Goal: Information Seeking & Learning: Learn about a topic

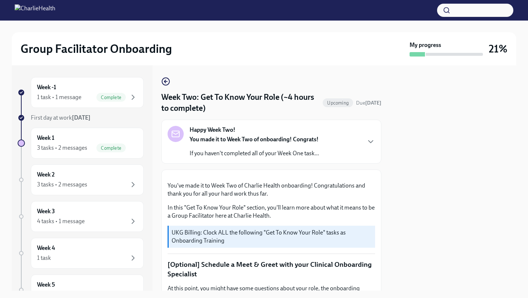
scroll to position [352, 0]
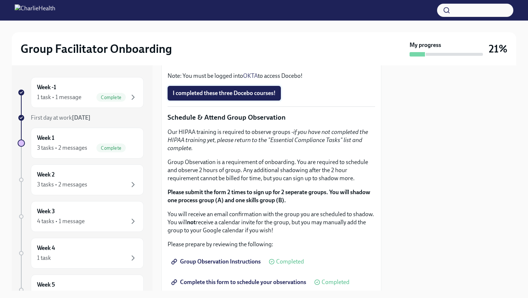
click at [214, 97] on span "I completed these three Docebo courses!" at bounding box center [224, 93] width 103 height 7
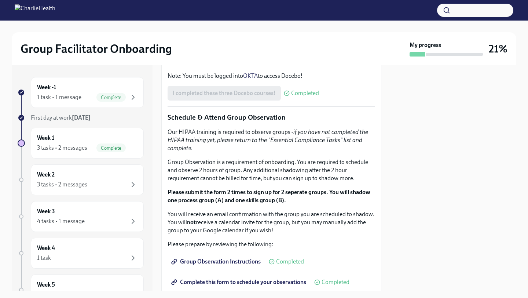
click at [351, 122] on p "Schedule & Attend Group Observation" at bounding box center [272, 118] width 208 height 10
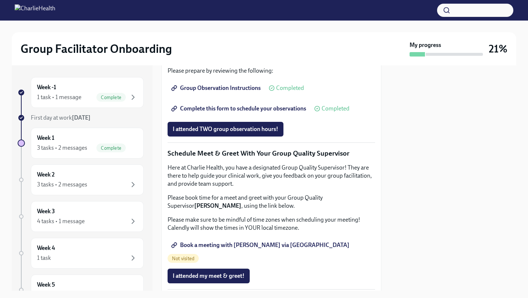
scroll to position [528, 0]
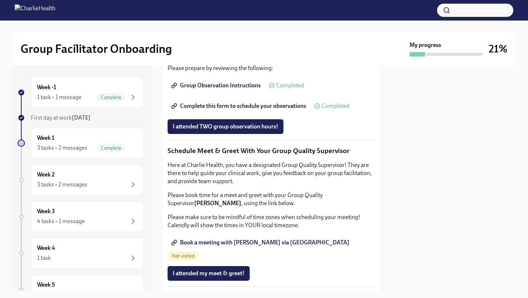
click at [218, 89] on span "Group Observation Instructions" at bounding box center [217, 85] width 88 height 7
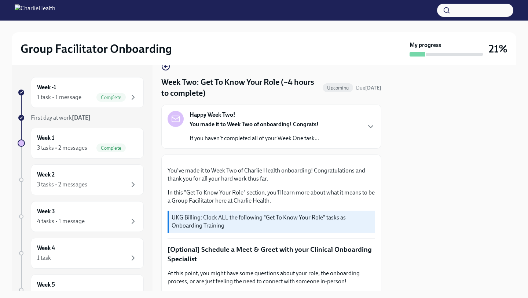
scroll to position [0, 0]
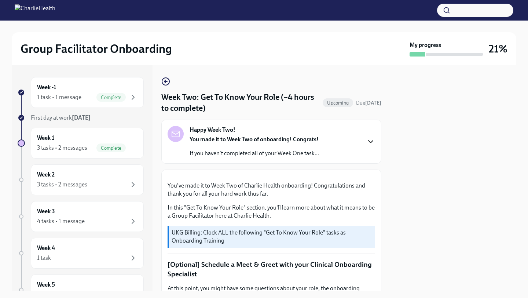
click at [372, 141] on icon "button" at bounding box center [371, 141] width 9 height 9
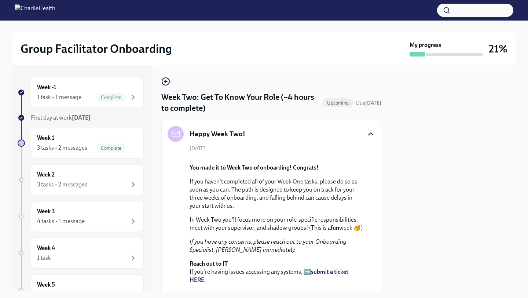
click at [379, 157] on div "Happy Week Two! [DATE] You made it to Week Two of onboarding! Congrats! If you …" at bounding box center [271, 224] width 220 height 209
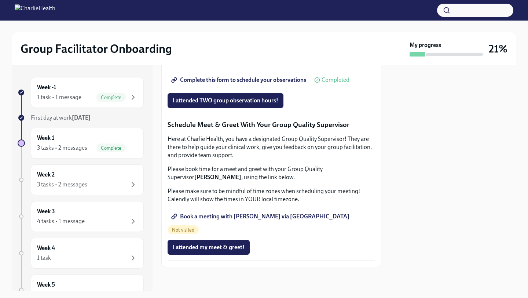
scroll to position [935, 0]
click at [74, 140] on div "Week 1 3 tasks • 2 messages Complete" at bounding box center [87, 143] width 101 height 18
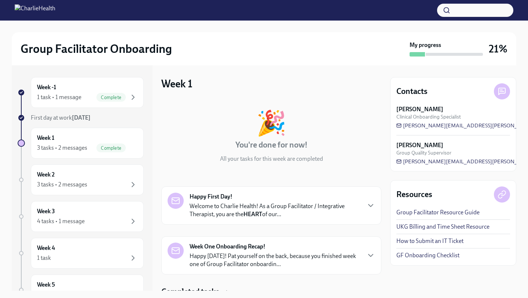
click at [367, 171] on div "🎉 You're done for now! All your tasks for this week are completed Happy First D…" at bounding box center [271, 250] width 220 height 303
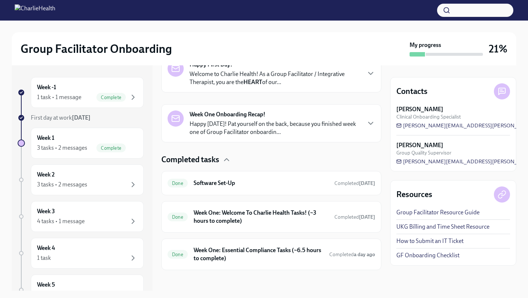
scroll to position [135, 0]
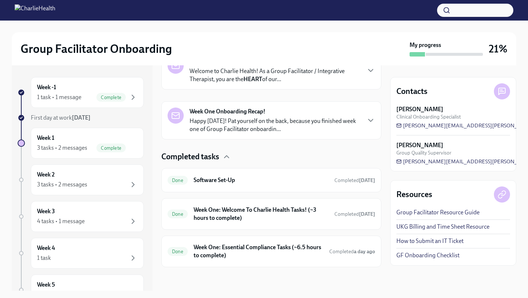
click at [365, 120] on div "Week One Onboarding Recap! Happy [DATE]! Pat yourself on the back, because you …" at bounding box center [272, 120] width 208 height 26
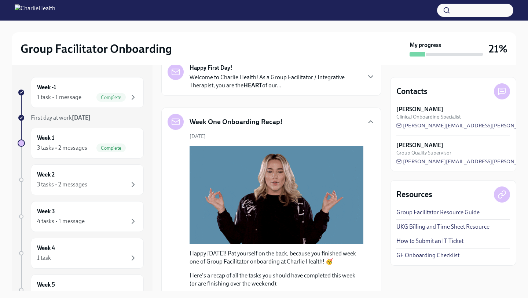
scroll to position [120, 0]
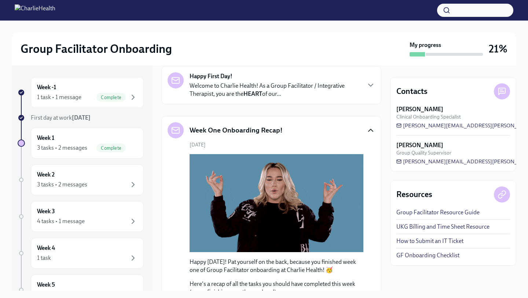
click at [367, 130] on icon "button" at bounding box center [371, 130] width 9 height 9
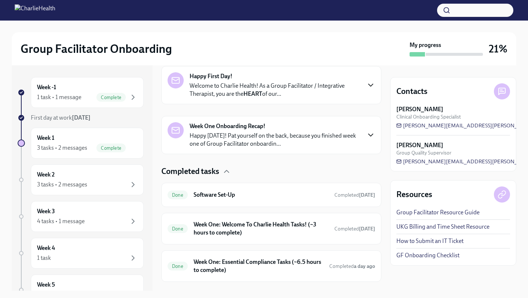
click at [368, 86] on icon "button" at bounding box center [371, 85] width 9 height 9
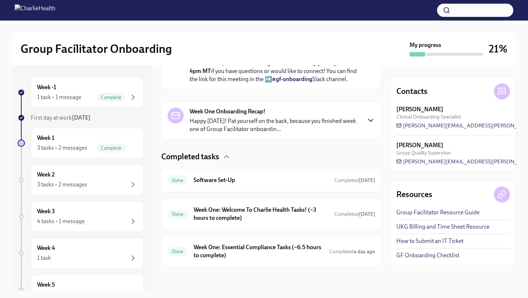
scroll to position [464, 0]
click at [60, 183] on div "3 tasks • 2 messages" at bounding box center [62, 185] width 50 height 8
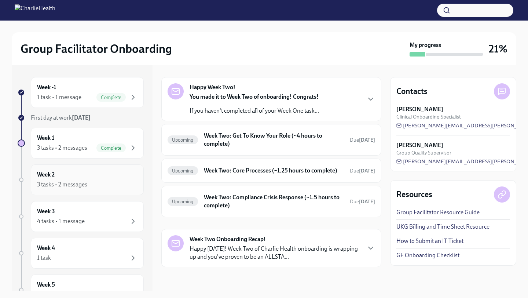
scroll to position [22, 0]
click at [368, 100] on icon "button" at bounding box center [371, 99] width 9 height 9
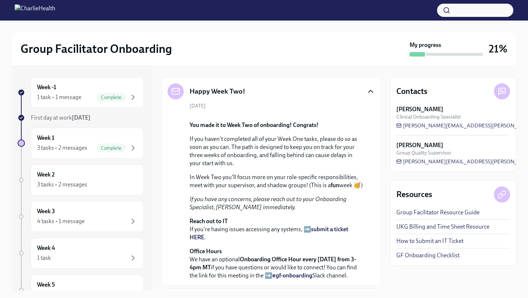
click at [372, 170] on div "[DATE] You made it to Week Two of onboarding! Congrats! If you haven't complete…" at bounding box center [272, 190] width 208 height 177
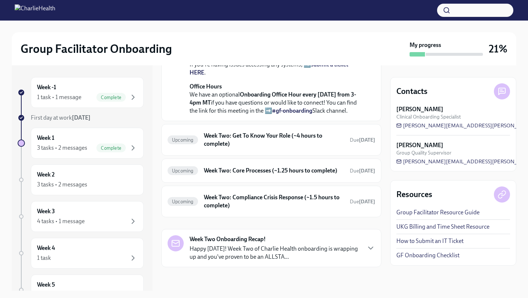
scroll to position [265, 0]
click at [255, 143] on h6 "Week Two: Get To Know Your Role (~4 hours to complete)" at bounding box center [274, 140] width 140 height 16
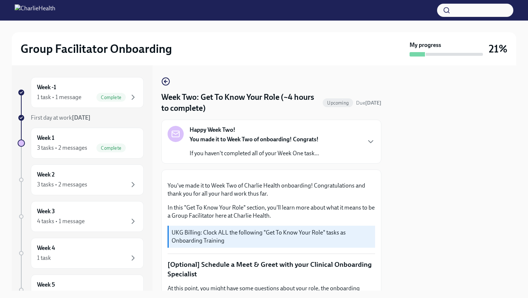
click at [391, 187] on div at bounding box center [453, 177] width 126 height 225
drag, startPoint x: 380, startPoint y: 183, endPoint x: 367, endPoint y: 284, distance: 101.4
click at [372, 295] on div "Group Facilitator Onboarding My progress 21% Week -1 1 task • 1 message Complet…" at bounding box center [264, 149] width 528 height 298
drag, startPoint x: 380, startPoint y: 237, endPoint x: 356, endPoint y: 277, distance: 46.9
click at [363, 295] on div "Group Facilitator Onboarding My progress 21% Week -1 1 task • 1 message Complet…" at bounding box center [264, 149] width 528 height 298
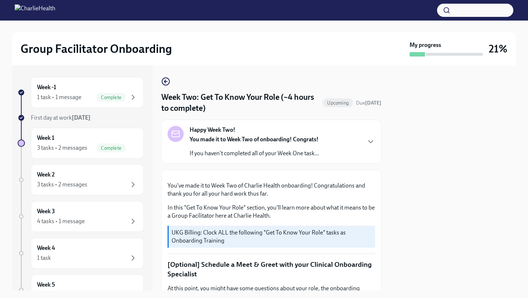
click at [346, 161] on div "Happy Week Two! You made it to Week Two of onboarding! Congrats! If you haven't…" at bounding box center [271, 142] width 220 height 44
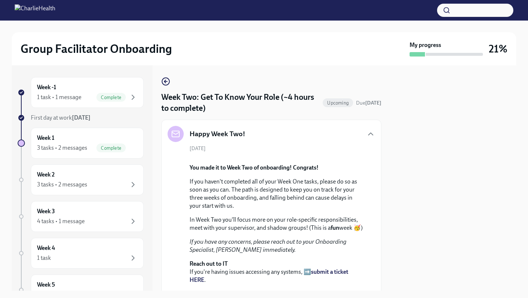
click at [373, 248] on div "[DATE] You made it to Week Two of onboarding! Congrats! If you haven't complete…" at bounding box center [272, 233] width 208 height 177
click at [372, 130] on icon "button" at bounding box center [371, 134] width 9 height 9
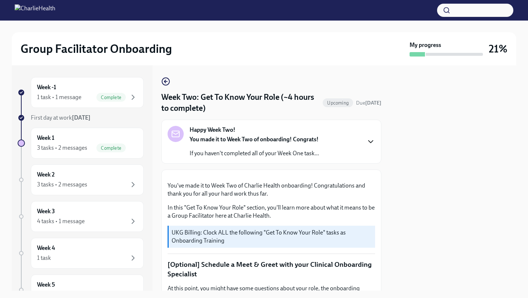
click at [384, 191] on div "Week -1 1 task • 1 message Complete First day at work [DATE] Week 1 3 tasks • 2…" at bounding box center [264, 177] width 505 height 225
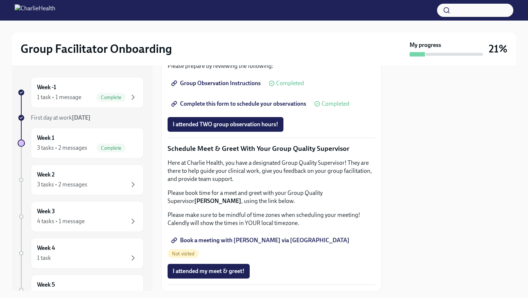
scroll to position [516, 0]
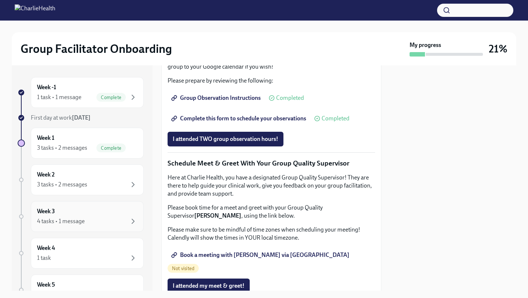
click at [87, 211] on div "Week 3 4 tasks • 1 message" at bounding box center [87, 216] width 101 height 18
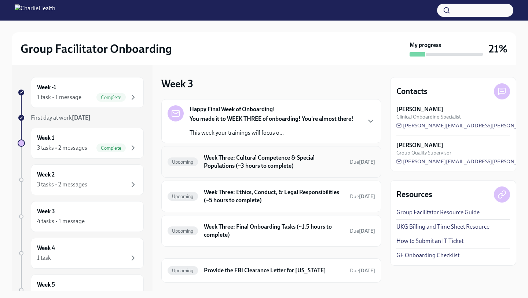
click at [293, 164] on h6 "Week Three: Cultural Competence & Special Populations (~3 hours to complete)" at bounding box center [274, 162] width 140 height 16
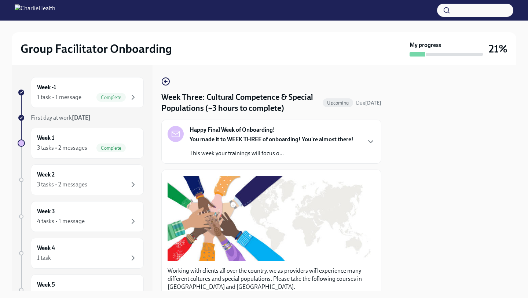
click at [382, 168] on div "Week -1 1 task • 1 message Complete First day at work [DATE] Week 1 3 tasks • 2…" at bounding box center [264, 177] width 505 height 225
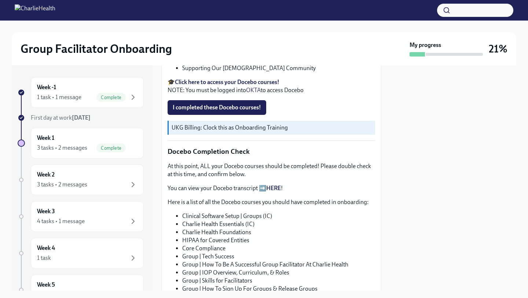
scroll to position [279, 0]
